Goal: Task Accomplishment & Management: Manage account settings

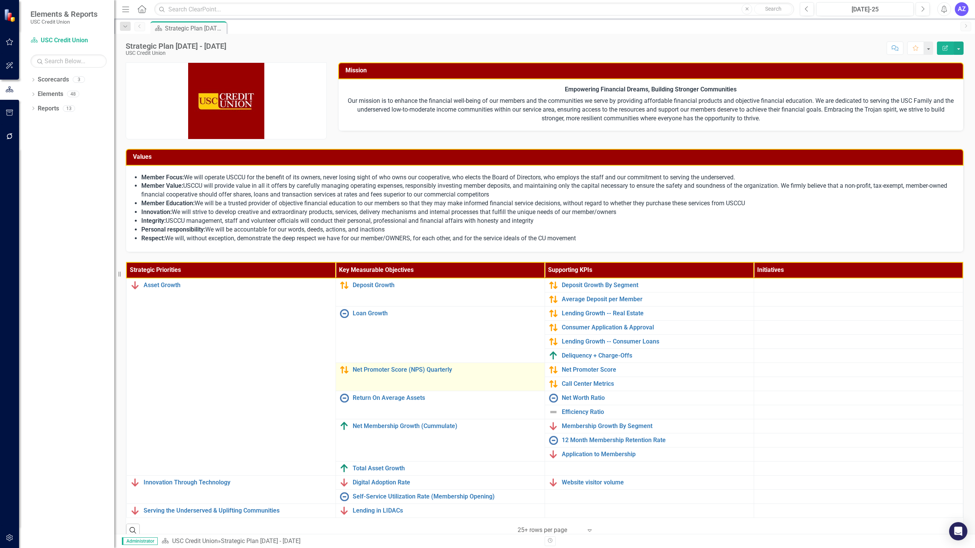
scroll to position [11, 0]
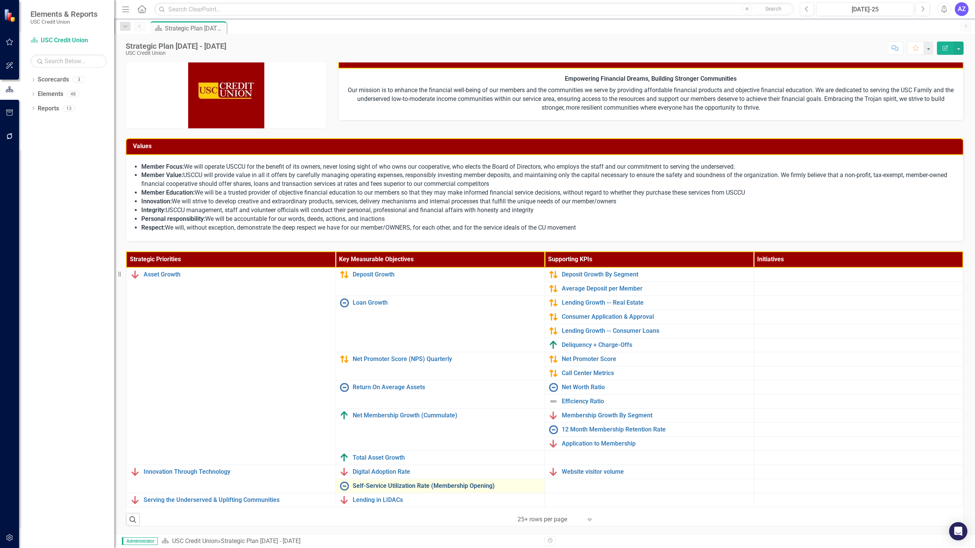
click at [464, 489] on link "Self-Service Utilization Rate (Membership Opening)" at bounding box center [447, 486] width 188 height 7
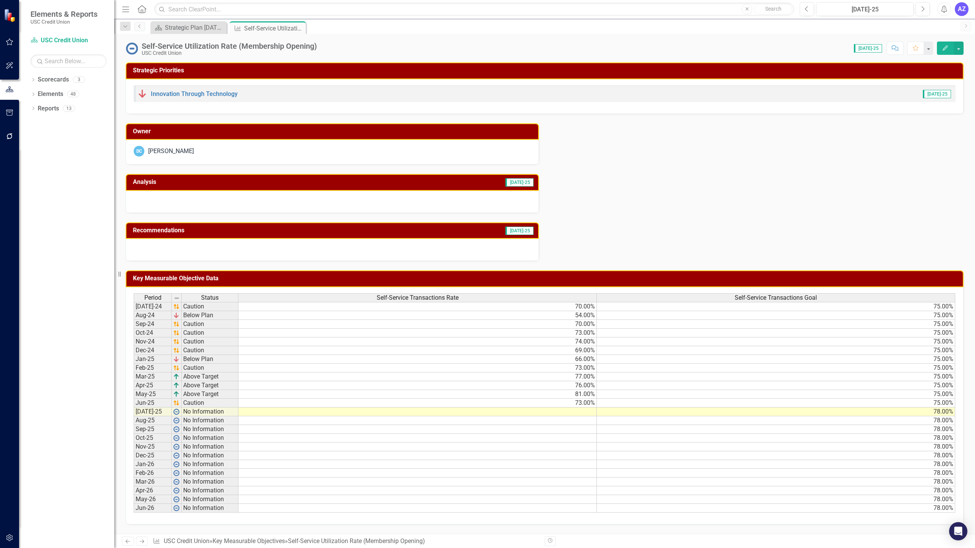
click at [270, 48] on div "Self-Service Utilization Rate (Membership Opening)" at bounding box center [229, 46] width 175 height 8
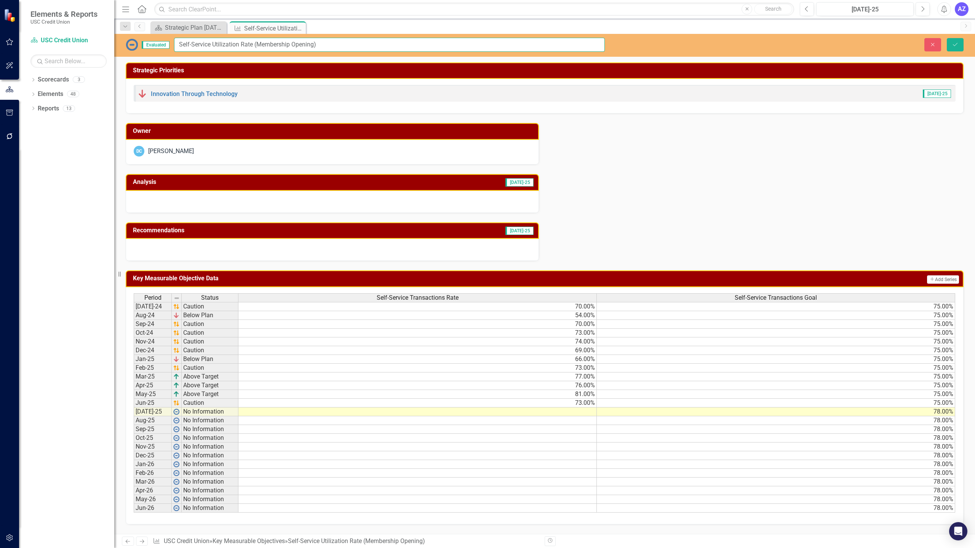
click at [336, 47] on input "Self-Service Utilization Rate (Membership Opening)" at bounding box center [389, 45] width 431 height 14
type input "Self-Service Utilization Rate"
click at [953, 43] on icon "Save" at bounding box center [955, 44] width 7 height 5
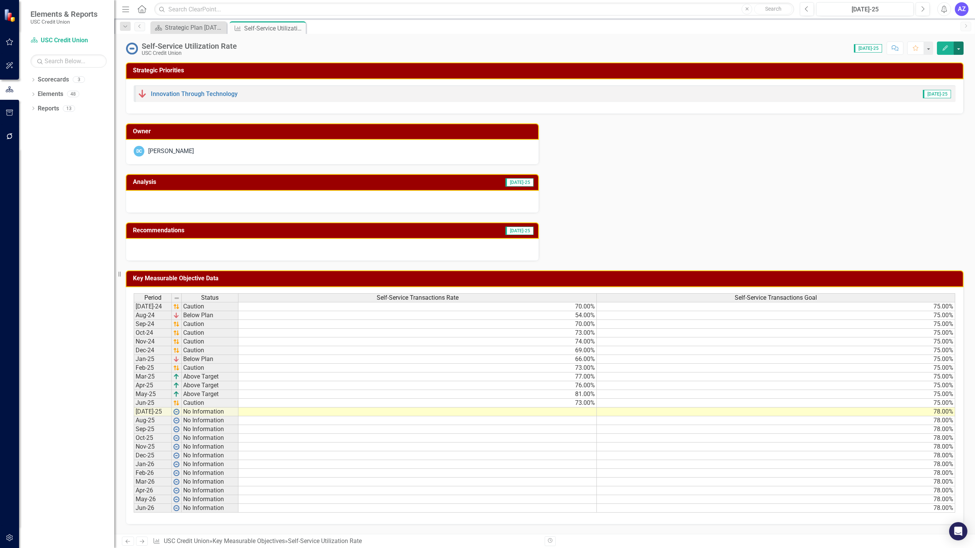
click at [960, 46] on button "button" at bounding box center [959, 48] width 10 height 13
click at [945, 57] on link "Edit Edit Key Measurable Objective" at bounding box center [903, 62] width 120 height 14
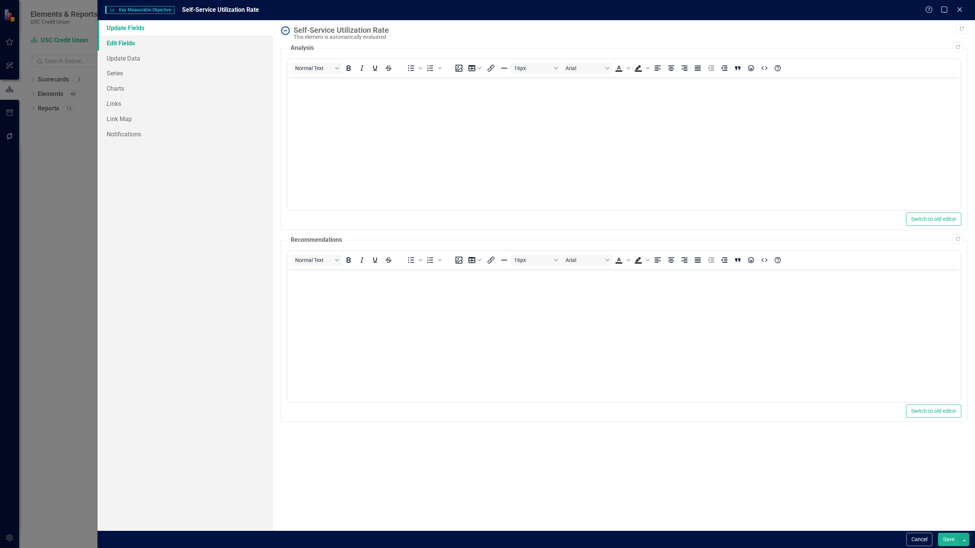
click at [163, 48] on link "Edit Fields" at bounding box center [186, 42] width 176 height 15
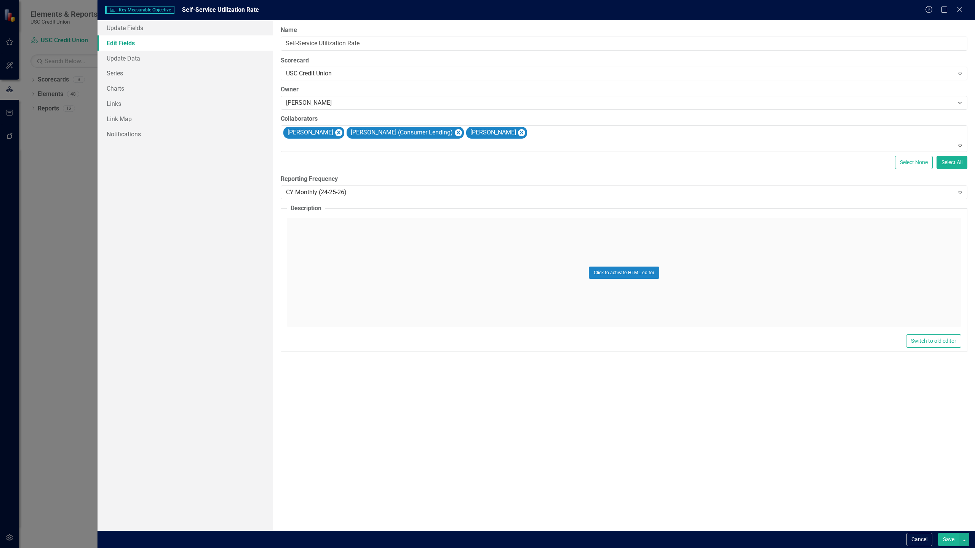
click at [499, 278] on div "Click to activate HTML editor" at bounding box center [624, 272] width 675 height 109
click at [739, 44] on input "Self-Service Utilization Rate" at bounding box center [624, 44] width 687 height 14
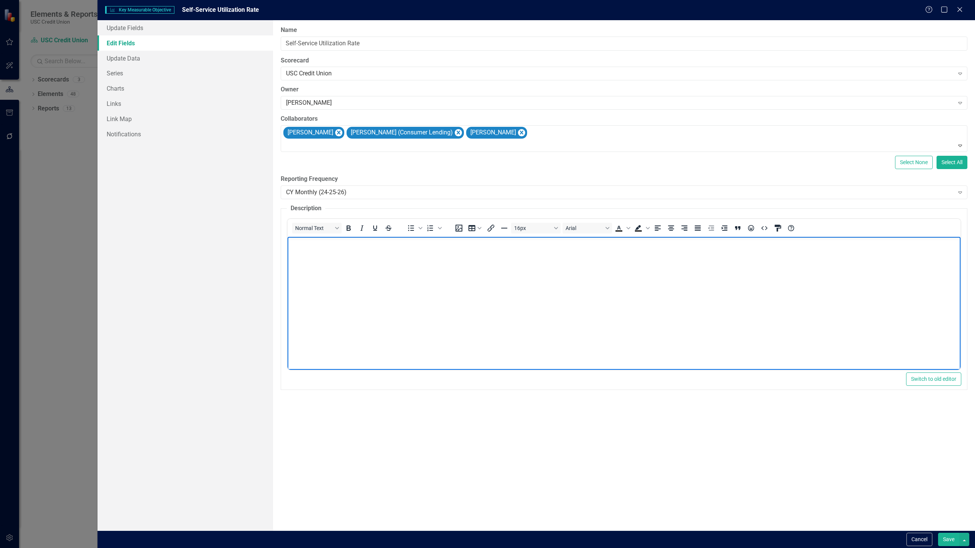
click at [719, 315] on body "Rich Text Area. Press ALT-0 for help." at bounding box center [623, 294] width 673 height 114
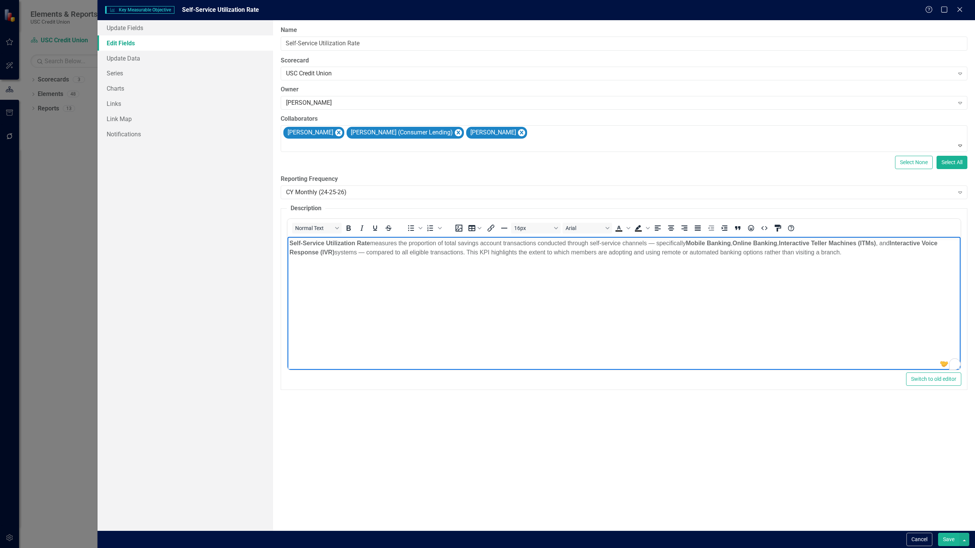
click at [884, 256] on p "Self-Service Utilization Rate measures the proportion of total savings account …" at bounding box center [623, 248] width 669 height 18
click at [870, 256] on p "Self-Service Utilization Rate measures the proportion of total savings account …" at bounding box center [623, 248] width 669 height 18
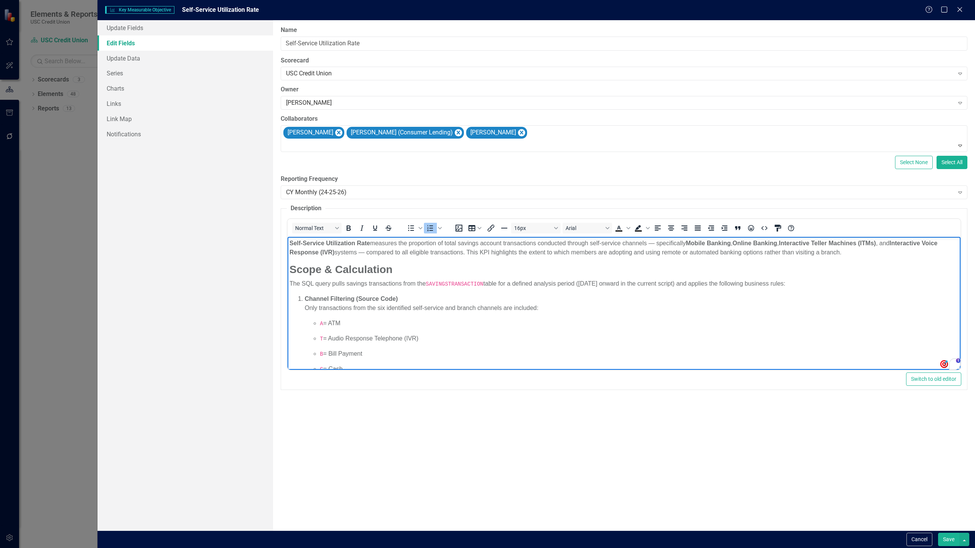
click at [419, 307] on p "Channel Filtering (Source Code) Only transactions from the six identified self-…" at bounding box center [631, 303] width 654 height 18
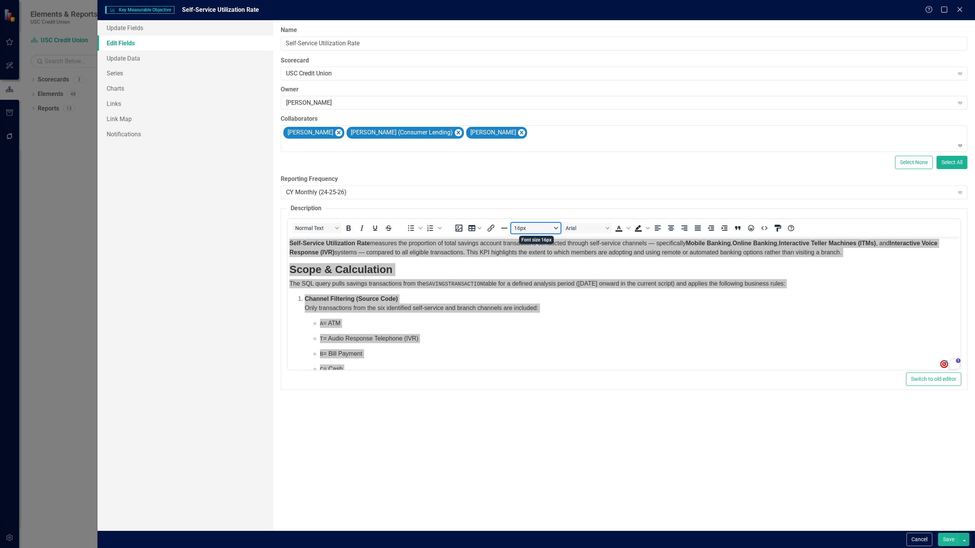
click at [555, 230] on button "16px" at bounding box center [536, 228] width 50 height 11
click at [526, 267] on div "12px" at bounding box center [533, 265] width 30 height 9
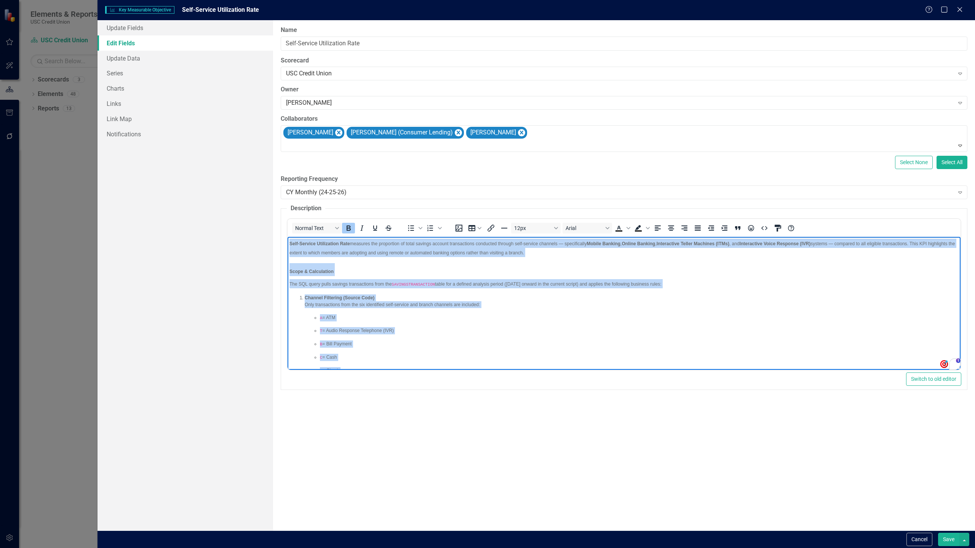
click at [583, 252] on p "Self-Service Utilization Rate measures the proportion of total savings account …" at bounding box center [623, 248] width 669 height 18
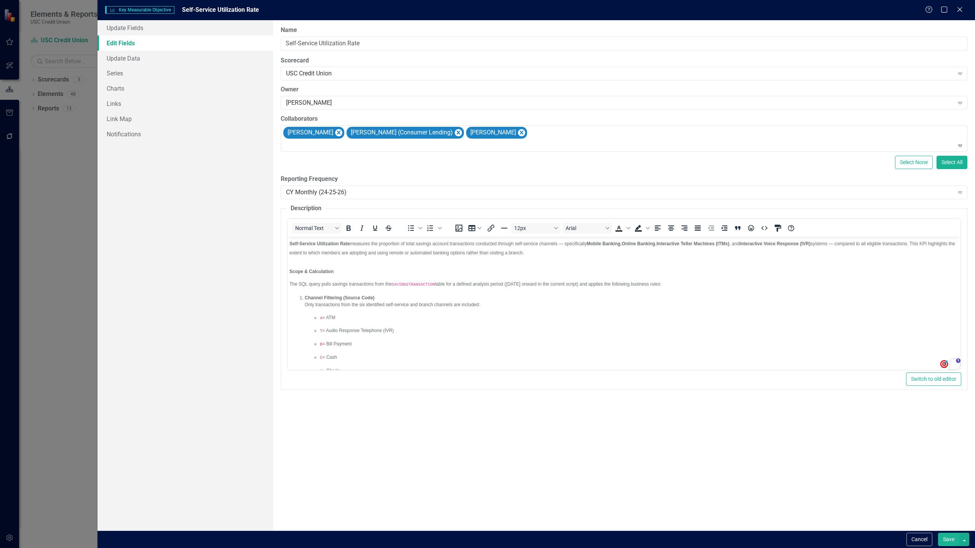
click at [947, 534] on button "Save" at bounding box center [948, 539] width 21 height 13
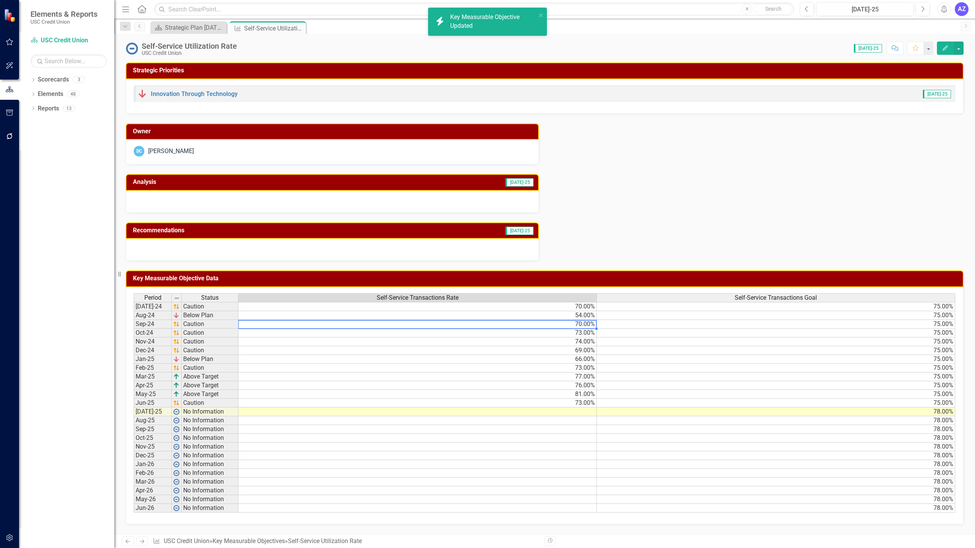
click at [551, 324] on td "70.00%" at bounding box center [417, 324] width 358 height 9
click at [572, 310] on td "70.00%" at bounding box center [417, 306] width 358 height 9
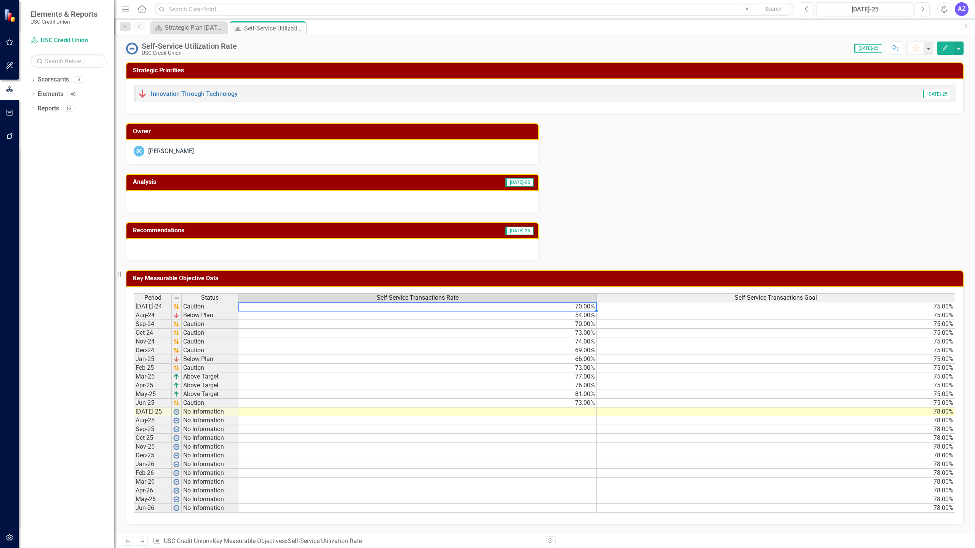
click at [488, 305] on td "70.00%" at bounding box center [417, 306] width 358 height 9
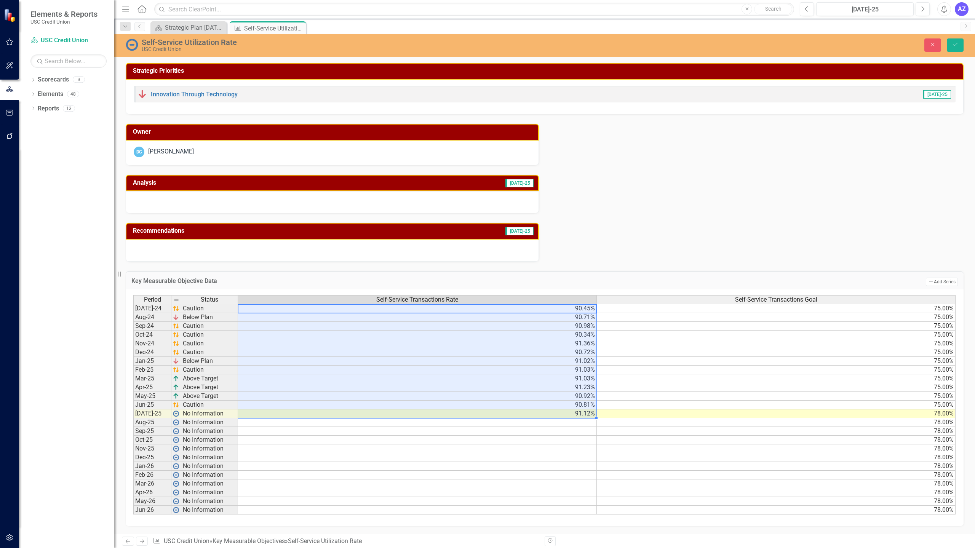
click at [819, 310] on td "75.00%" at bounding box center [776, 308] width 359 height 9
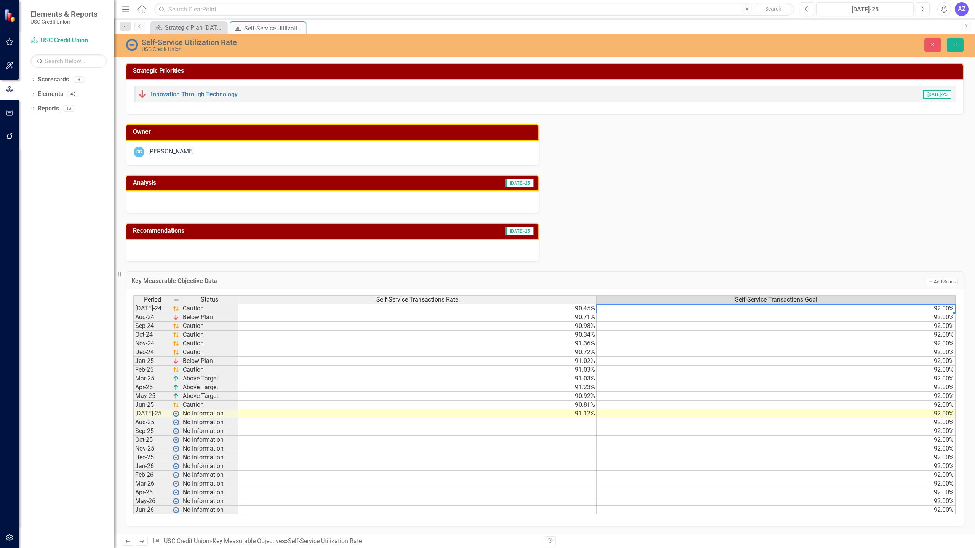
click at [921, 308] on td "92.00%" at bounding box center [776, 308] width 359 height 9
click at [857, 307] on td "92.00%" at bounding box center [776, 308] width 359 height 9
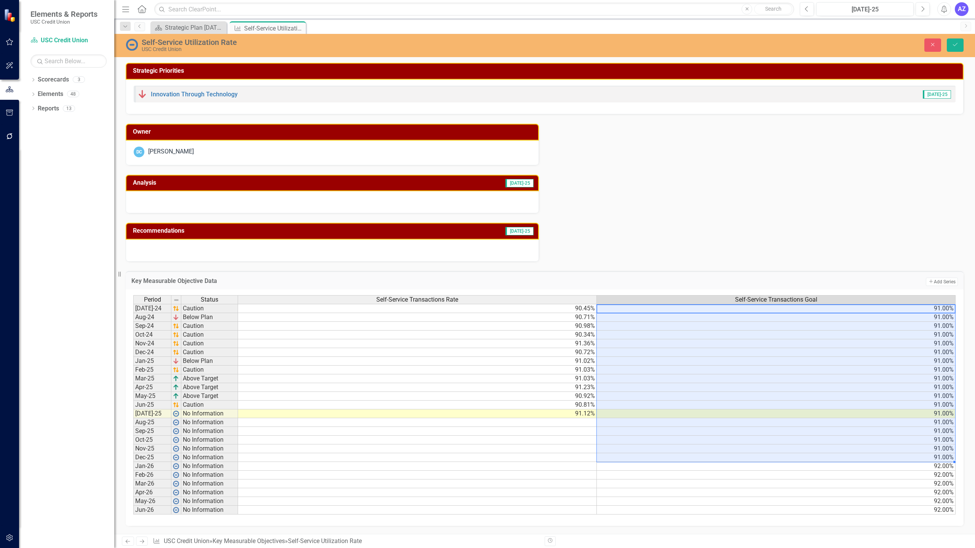
type textarea "91"
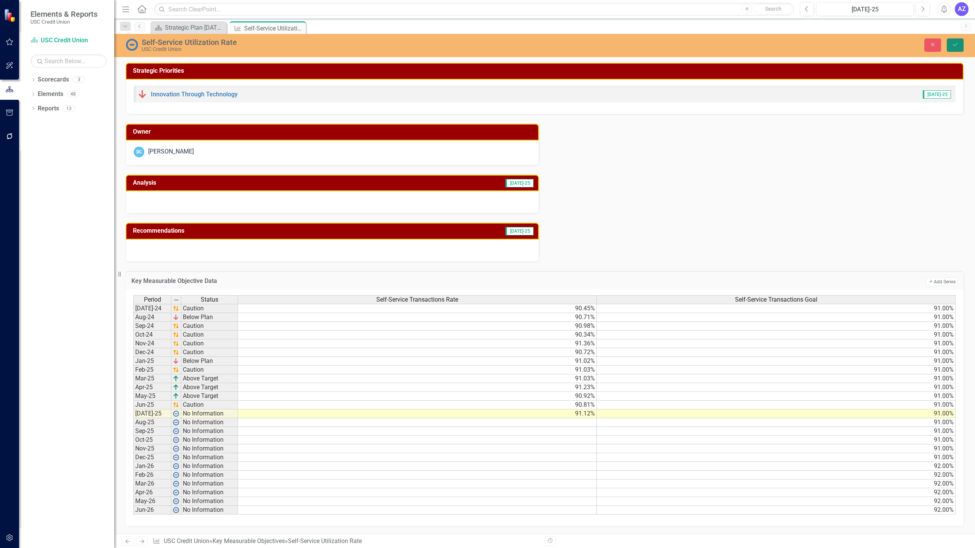
click at [957, 46] on icon "Save" at bounding box center [955, 44] width 7 height 5
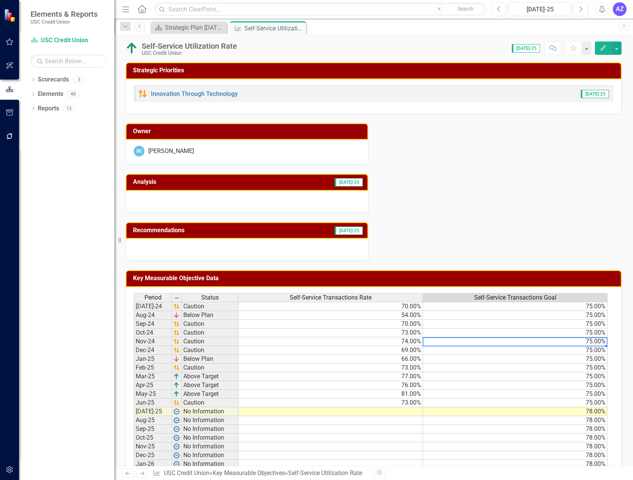
click at [427, 338] on td "75.00%" at bounding box center [515, 341] width 184 height 9
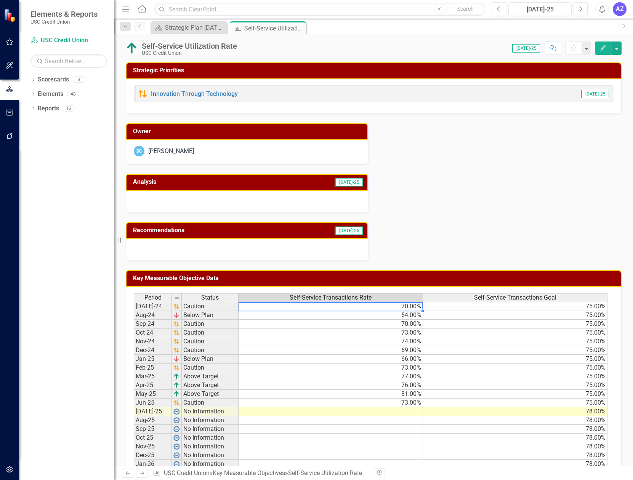
click at [305, 309] on td "70.00%" at bounding box center [330, 306] width 184 height 9
type textarea "90.45"
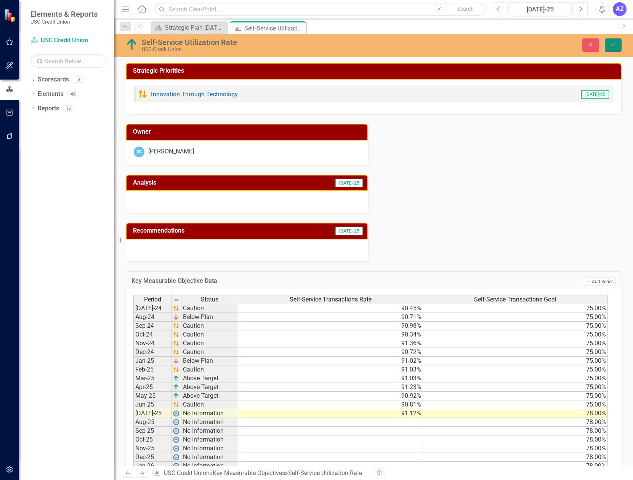
click at [609, 42] on icon "Save" at bounding box center [612, 44] width 7 height 5
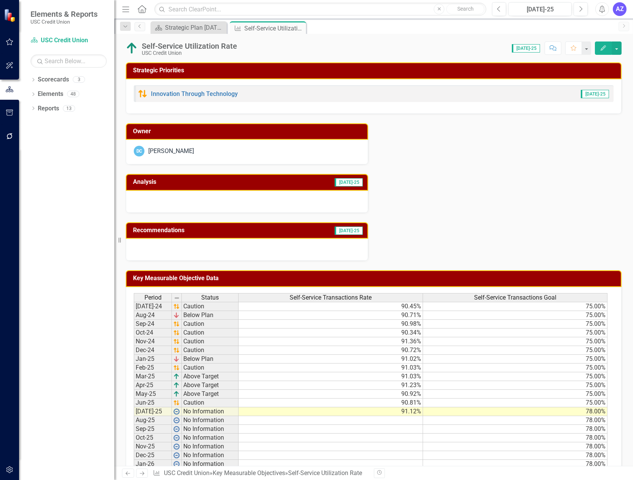
click at [537, 305] on td "75.00%" at bounding box center [515, 306] width 184 height 9
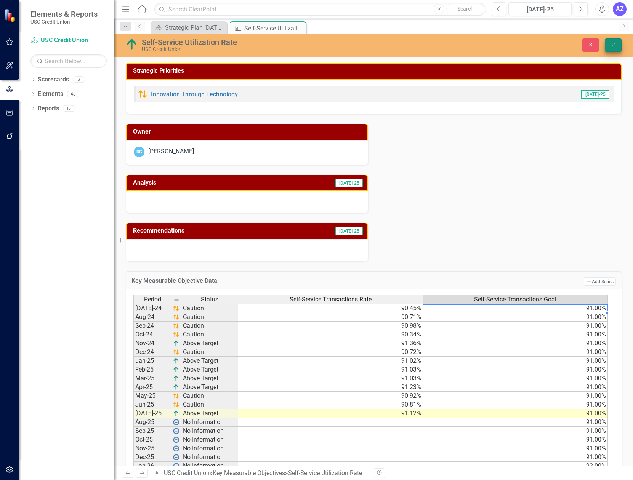
type textarea "9"
click at [612, 51] on button "Save" at bounding box center [612, 44] width 17 height 13
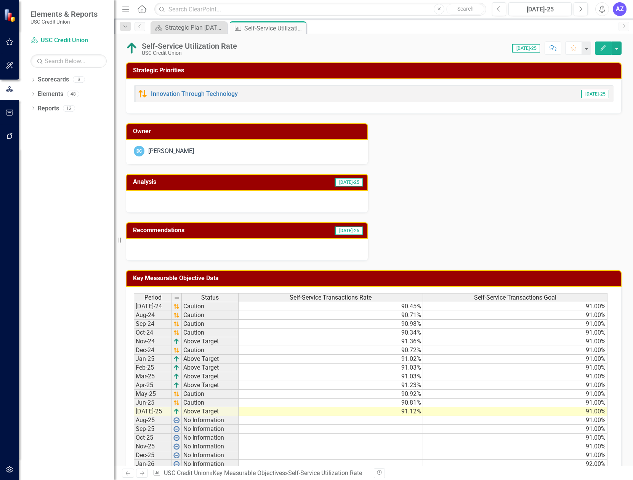
click at [457, 198] on div "Owner DC [PERSON_NAME] Analysis [DATE]-25 Recommendations [DATE]-25" at bounding box center [373, 187] width 507 height 147
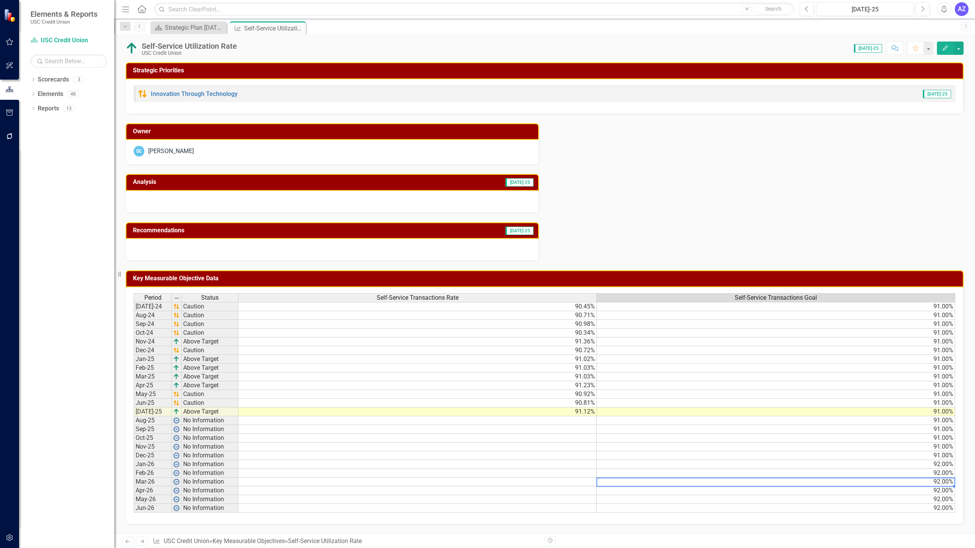
click at [860, 481] on td "92.00%" at bounding box center [776, 482] width 358 height 9
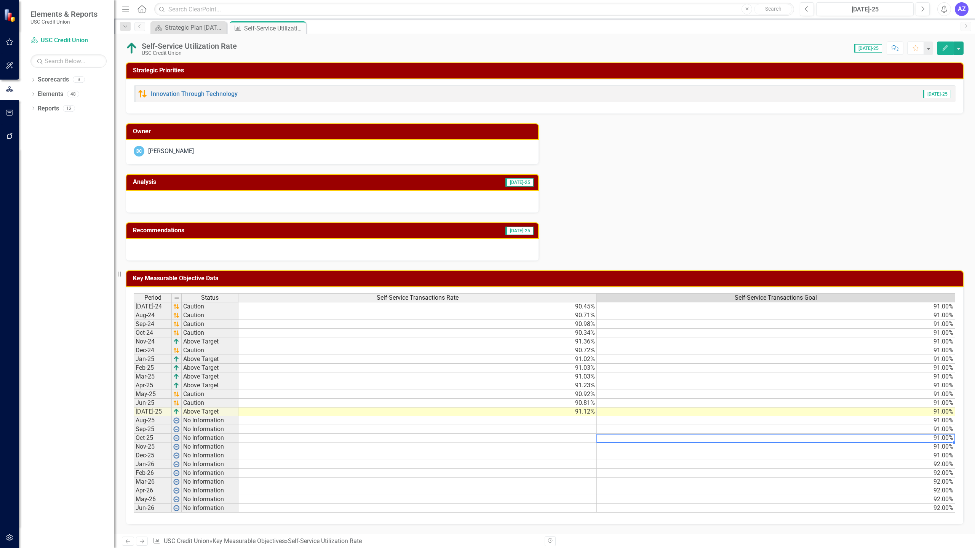
click at [677, 440] on td "91.00%" at bounding box center [776, 438] width 358 height 9
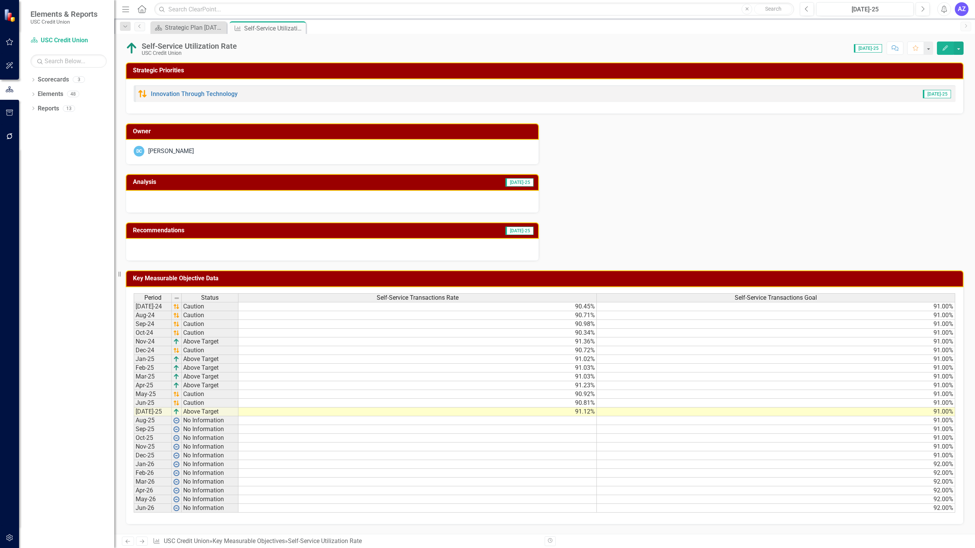
click at [317, 202] on div at bounding box center [332, 202] width 413 height 22
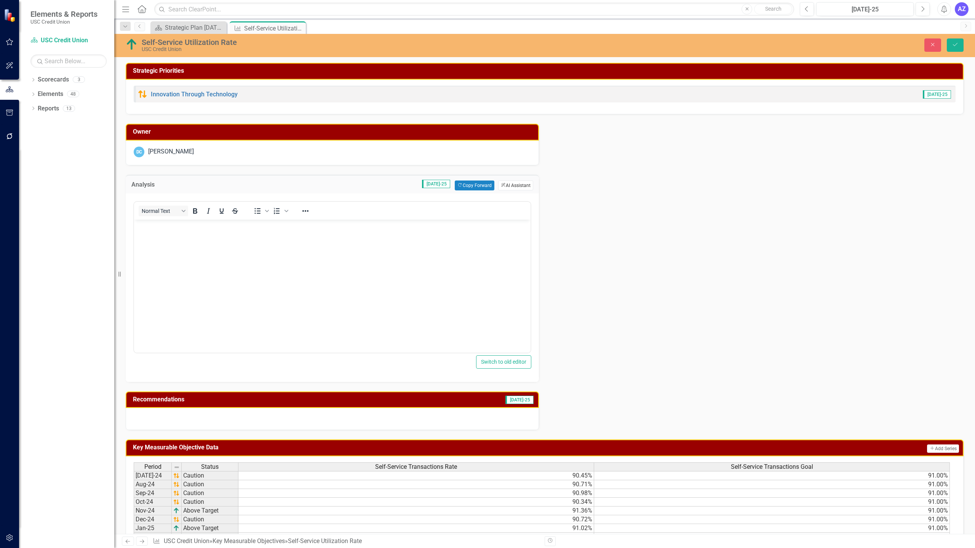
click at [504, 184] on button "ClearPoint AI AI Assistant" at bounding box center [515, 186] width 35 height 10
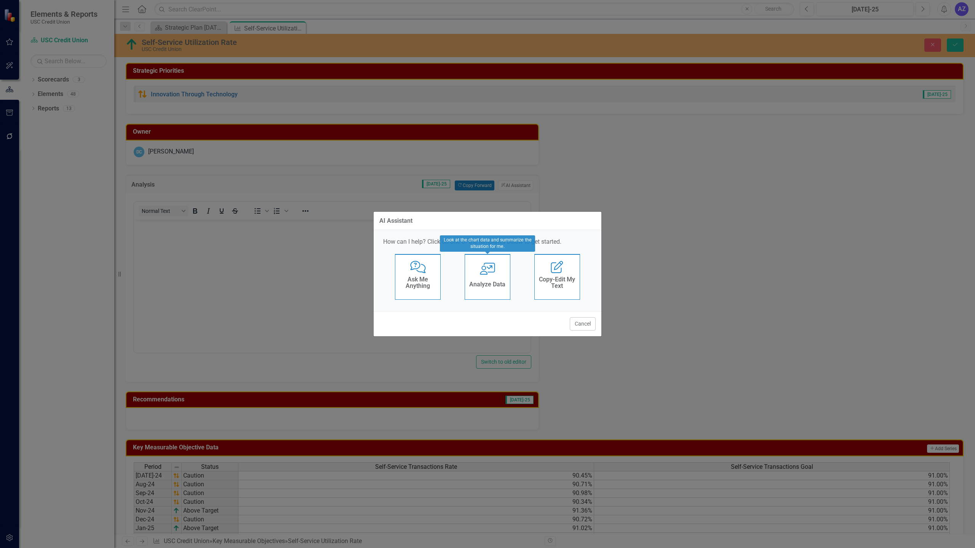
click at [496, 286] on h4 "Analyze Data" at bounding box center [487, 284] width 36 height 7
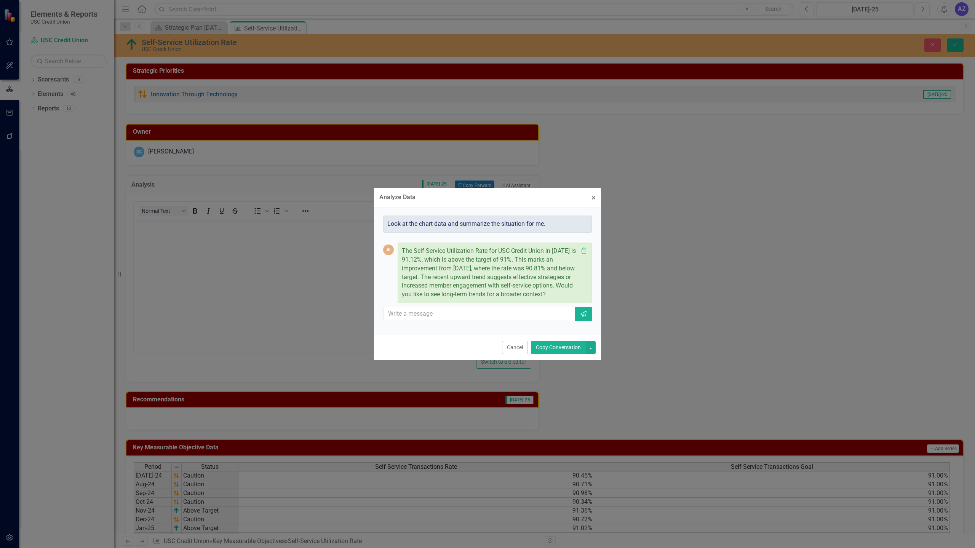
click at [568, 351] on button "Copy Conversation" at bounding box center [558, 347] width 55 height 13
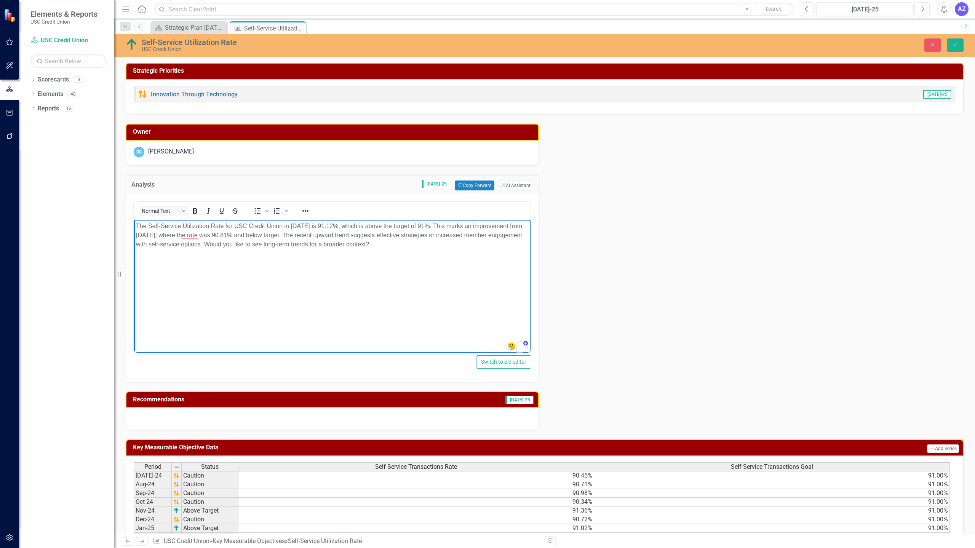
drag, startPoint x: 440, startPoint y: 252, endPoint x: 241, endPoint y: 249, distance: 199.2
click at [241, 249] on body "The Self-Service Utilization Rate for USC Credit Union in [DATE] is 91.12%, whi…" at bounding box center [332, 276] width 397 height 114
click at [426, 420] on div at bounding box center [332, 419] width 413 height 22
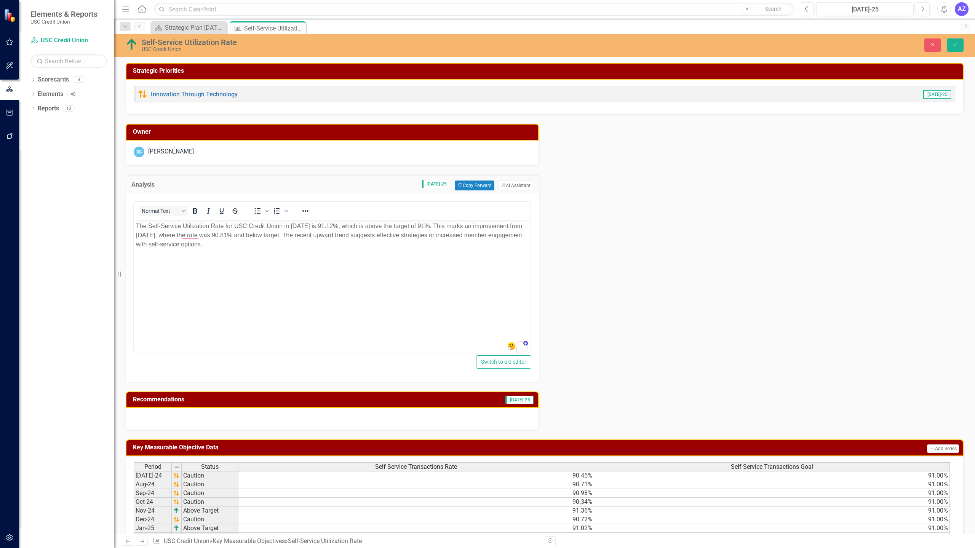
click at [426, 420] on div at bounding box center [332, 419] width 413 height 22
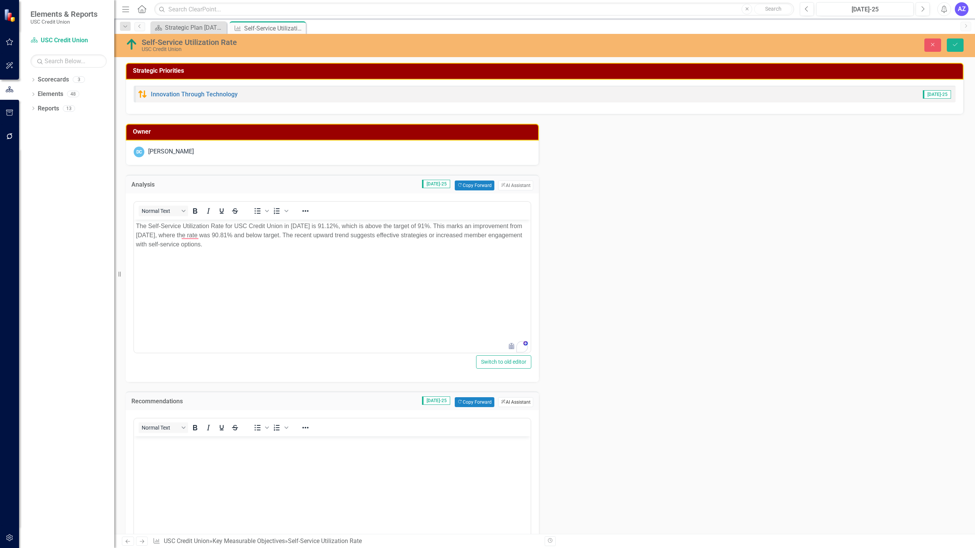
click at [513, 404] on button "ClearPoint AI AI Assistant" at bounding box center [515, 402] width 35 height 10
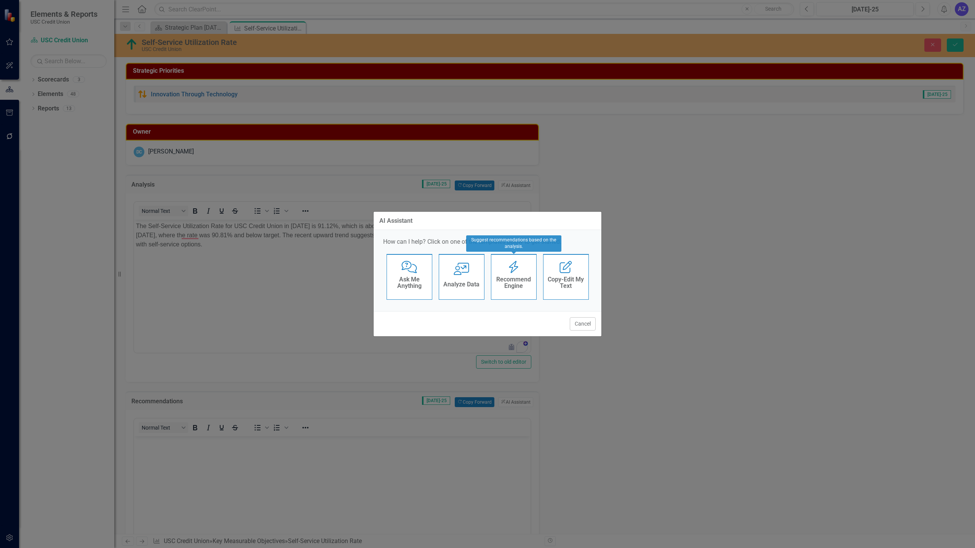
click at [519, 283] on h4 "Recommend Engine" at bounding box center [513, 282] width 37 height 13
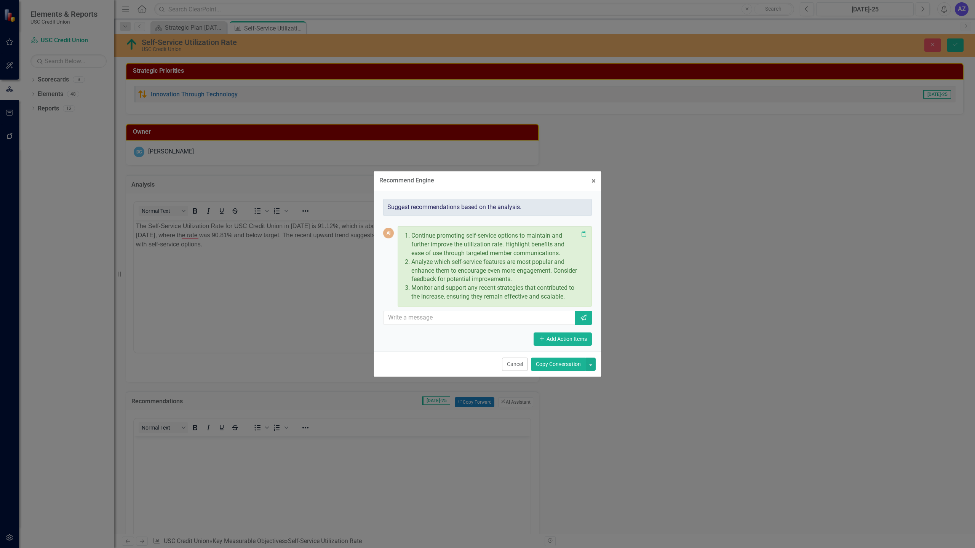
click at [545, 363] on button "Copy Conversation" at bounding box center [558, 364] width 55 height 13
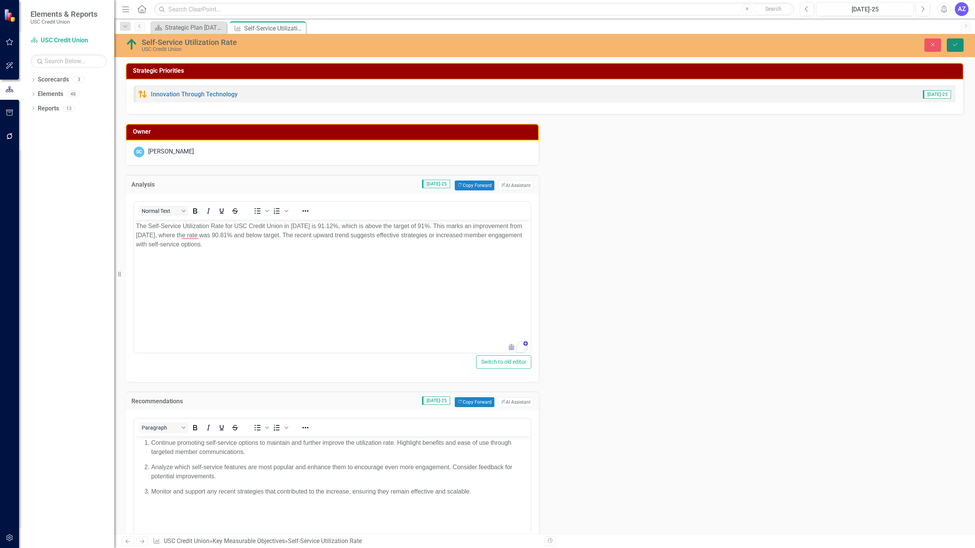
click at [955, 45] on icon "Save" at bounding box center [955, 44] width 7 height 5
